Goal: Transaction & Acquisition: Purchase product/service

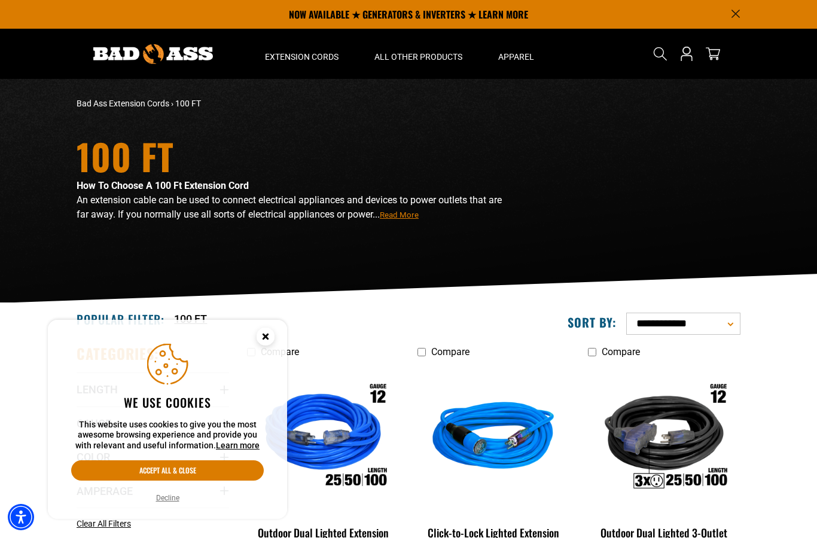
click at [171, 496] on button "Decline" at bounding box center [167, 498] width 30 height 12
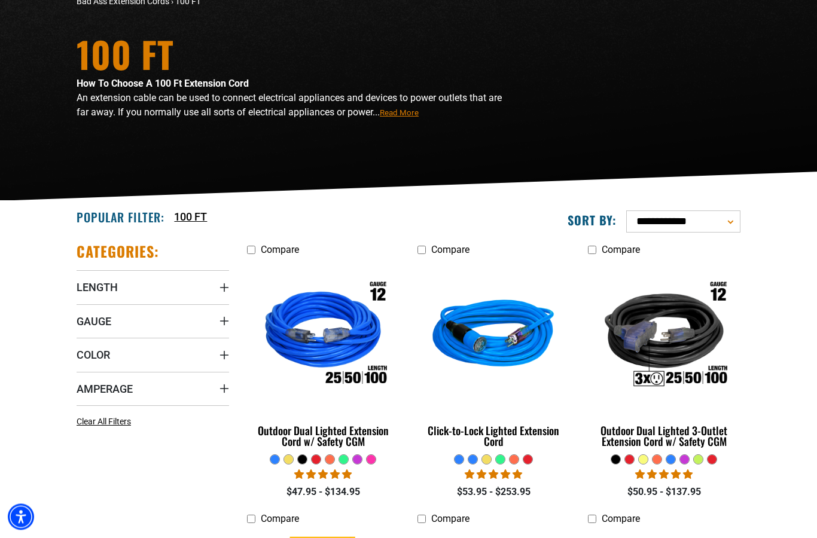
scroll to position [103, 0]
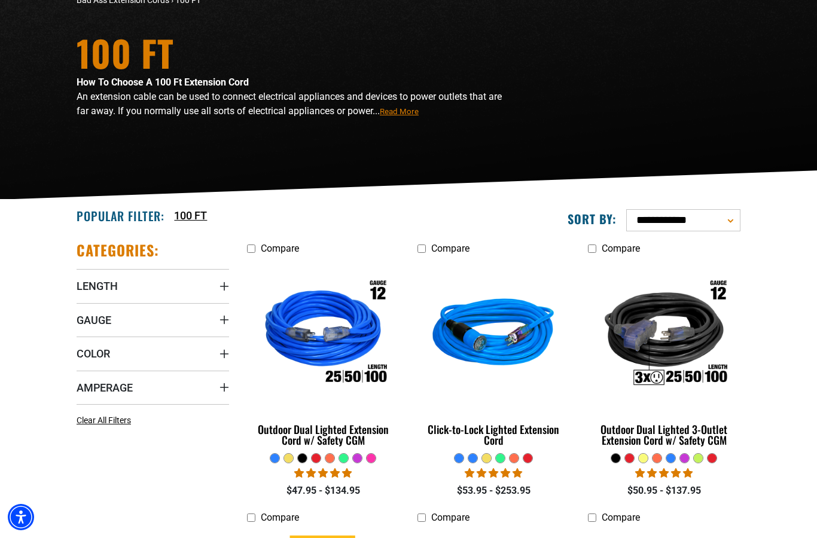
click at [184, 310] on summary "Gauge" at bounding box center [153, 319] width 152 height 33
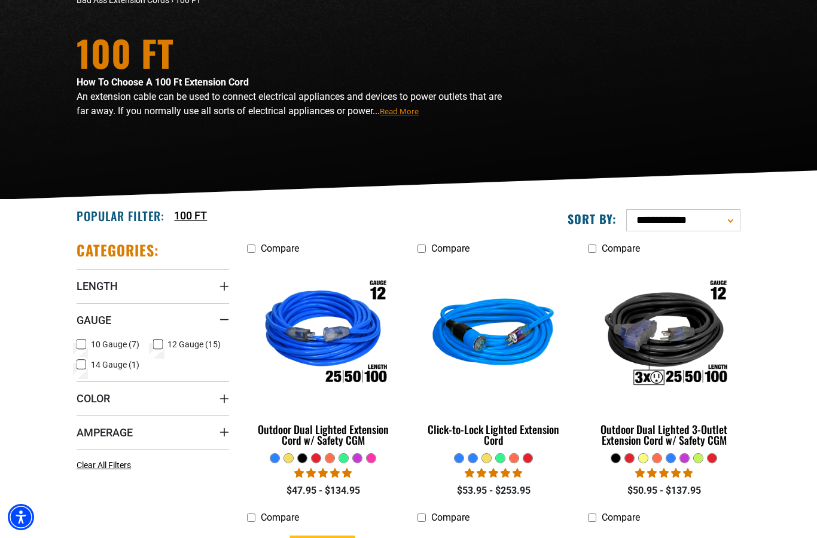
click at [121, 347] on span "10 Gauge (7)" at bounding box center [115, 344] width 48 height 8
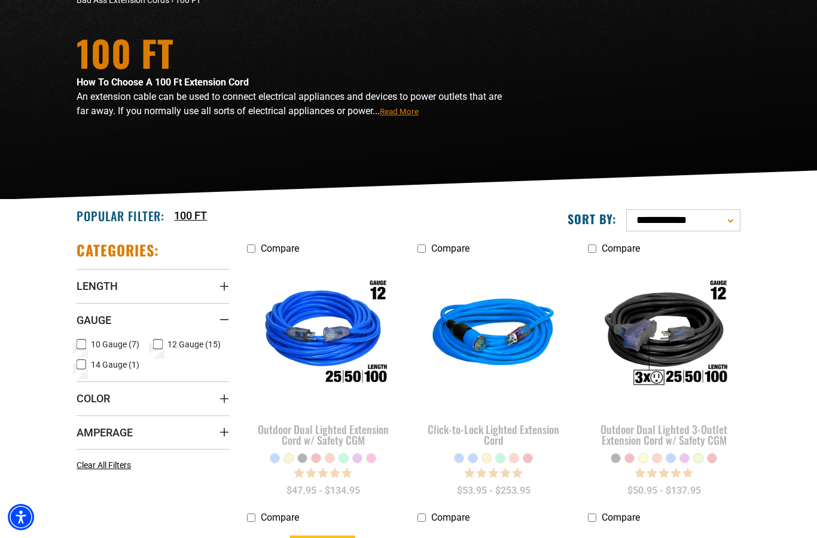
scroll to position [151, 0]
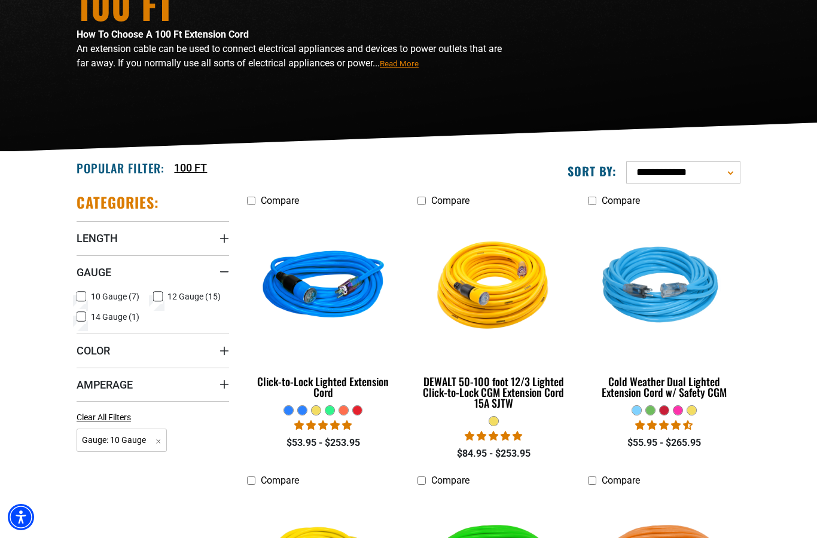
click at [176, 383] on summary "Amperage" at bounding box center [153, 384] width 152 height 33
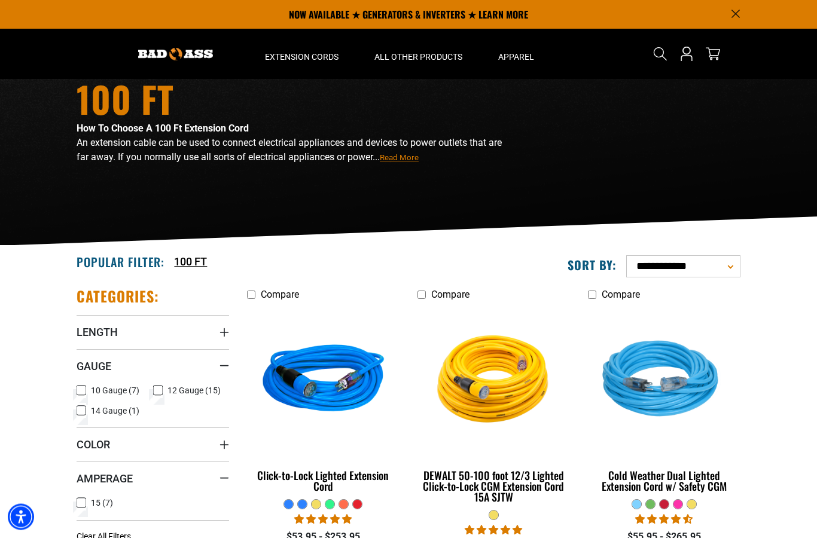
scroll to position [57, 0]
click at [200, 256] on link "100 FT" at bounding box center [190, 261] width 33 height 16
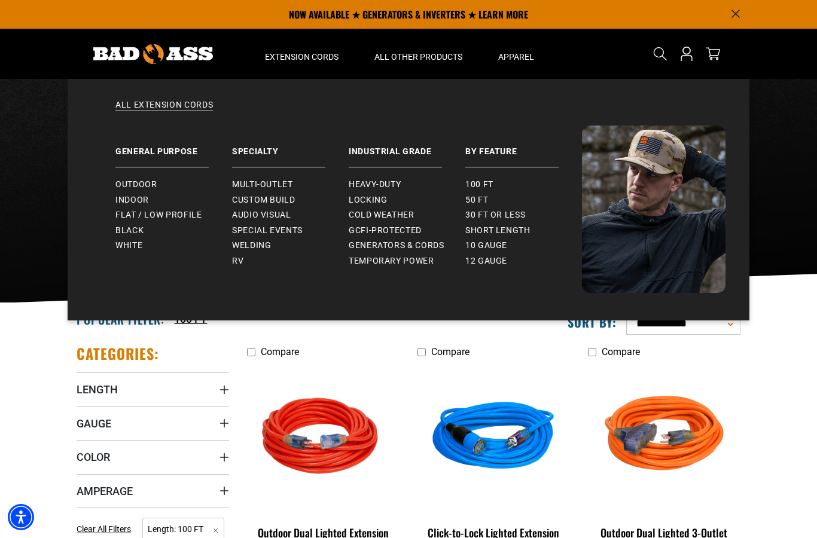
click at [491, 197] on link "50 ft" at bounding box center [523, 200] width 117 height 16
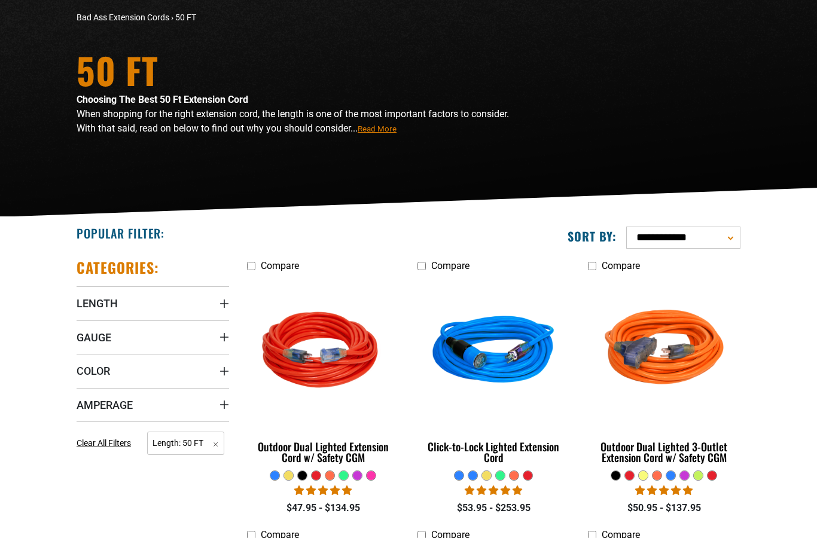
scroll to position [87, 0]
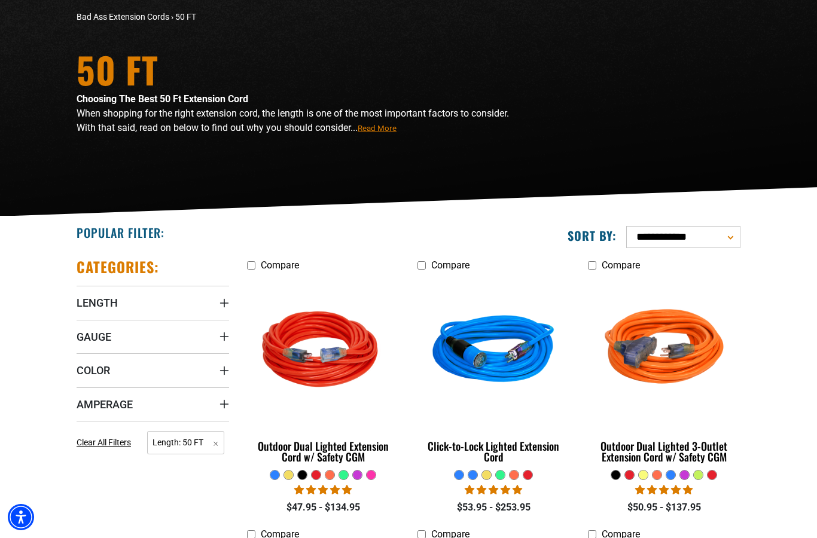
click at [157, 328] on summary "Gauge" at bounding box center [153, 336] width 152 height 33
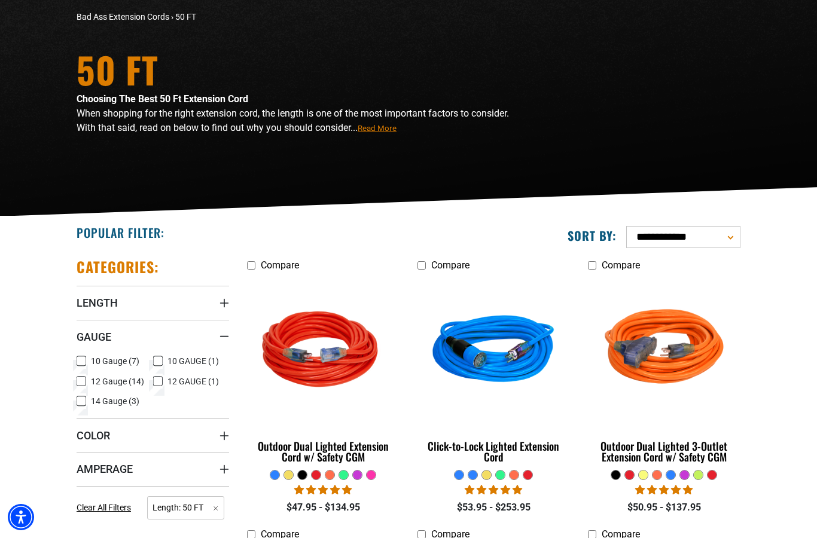
click at [121, 359] on span "10 Gauge (7)" at bounding box center [115, 361] width 48 height 8
